Goal: Information Seeking & Learning: Learn about a topic

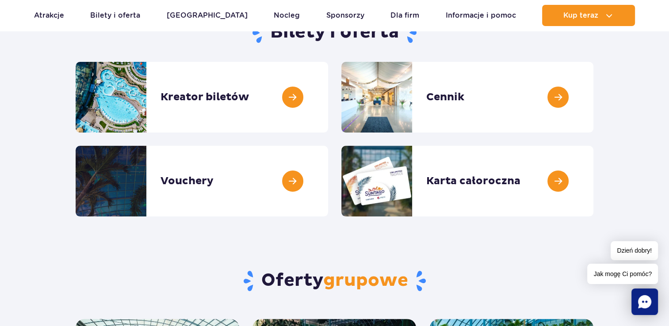
scroll to position [108, 0]
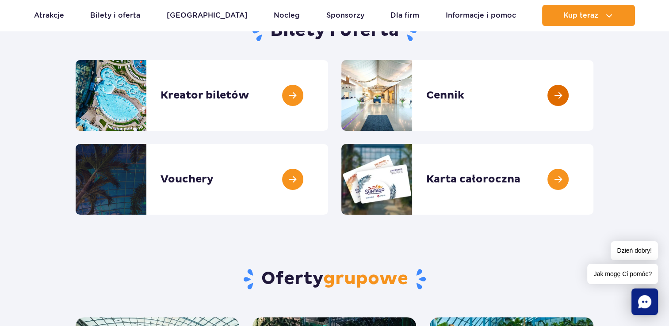
click at [593, 99] on link at bounding box center [593, 95] width 0 height 71
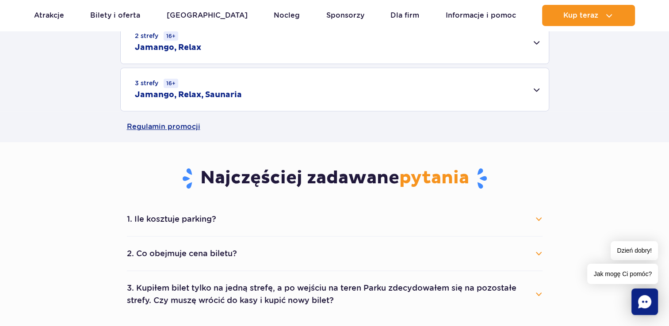
scroll to position [435, 0]
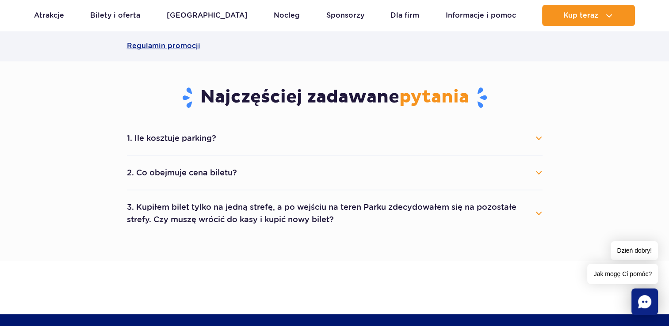
click at [537, 170] on button "2. Co obejmuje cena biletu?" at bounding box center [335, 172] width 416 height 19
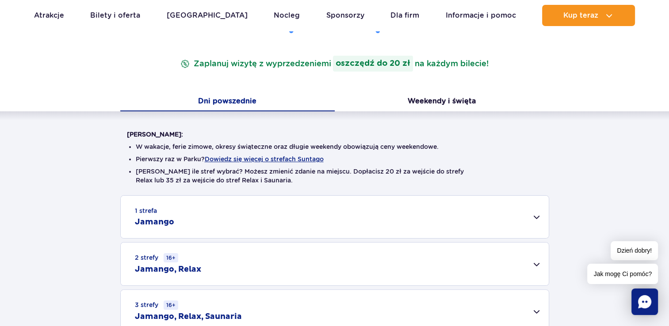
scroll to position [193, 0]
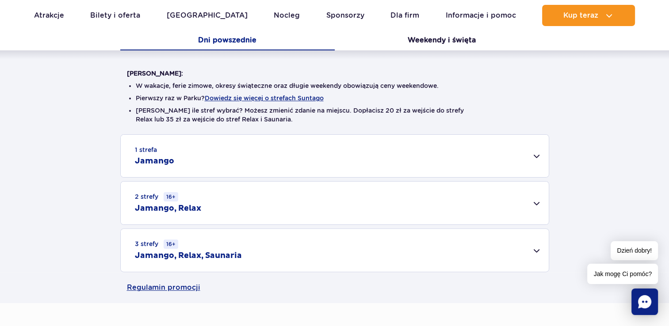
click at [532, 248] on div "3 strefy 16+ Jamango, Relax, Saunaria" at bounding box center [335, 250] width 428 height 43
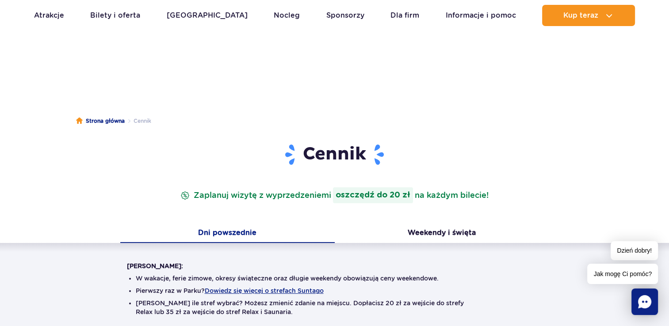
scroll to position [136, 0]
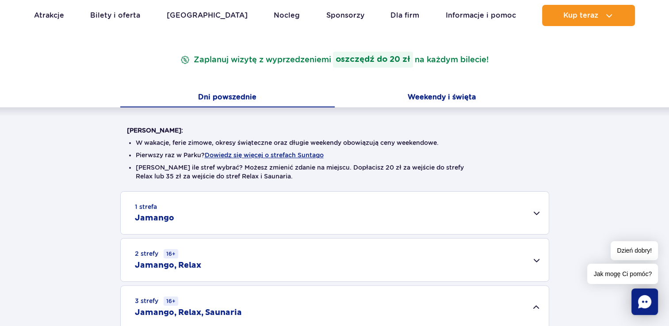
click at [446, 95] on button "Weekendy i święta" at bounding box center [442, 98] width 214 height 19
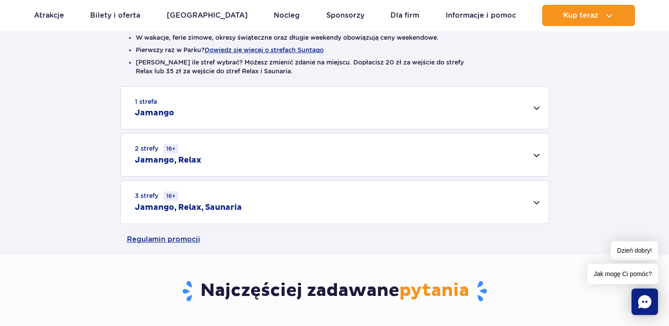
scroll to position [266, 0]
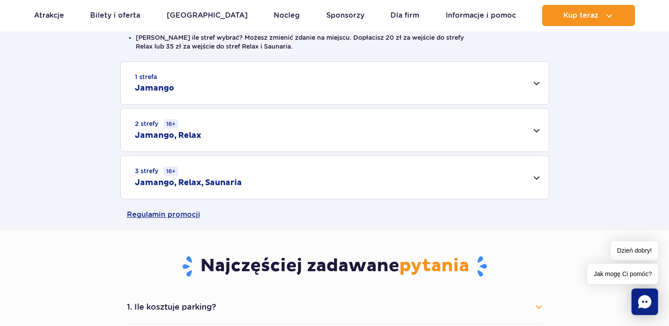
click at [243, 183] on div "3 strefy 16+ Jamango, Relax, Saunaria" at bounding box center [335, 177] width 428 height 43
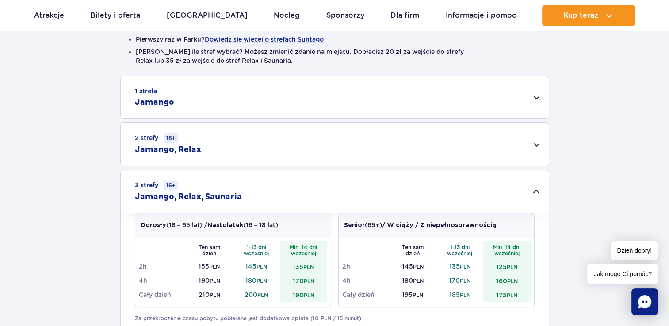
scroll to position [0, 0]
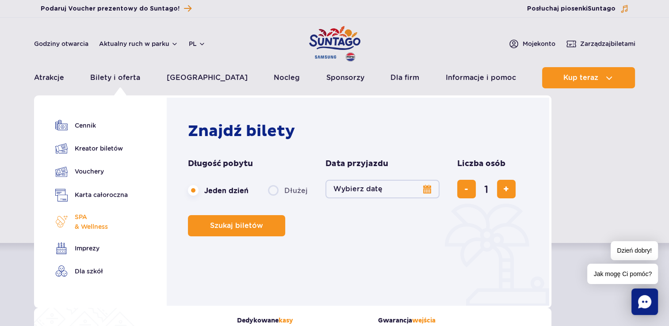
click at [90, 220] on span "SPA & Wellness" at bounding box center [91, 221] width 33 height 19
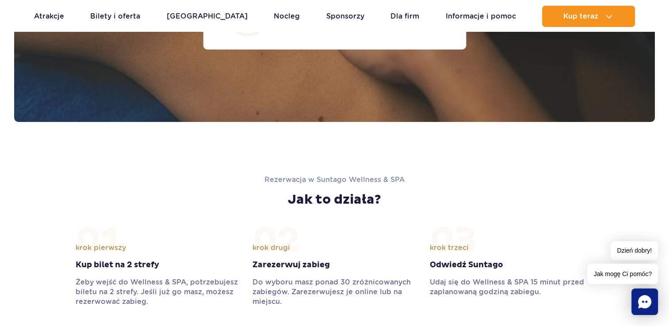
scroll to position [799, 0]
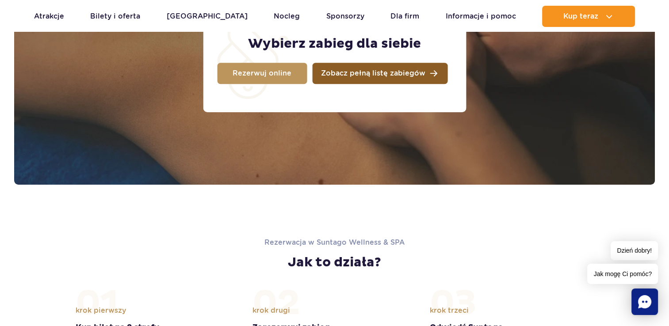
click at [417, 76] on span "Zobacz pełną listę zabiegów" at bounding box center [373, 73] width 104 height 7
